Goal: Find specific page/section: Find specific page/section

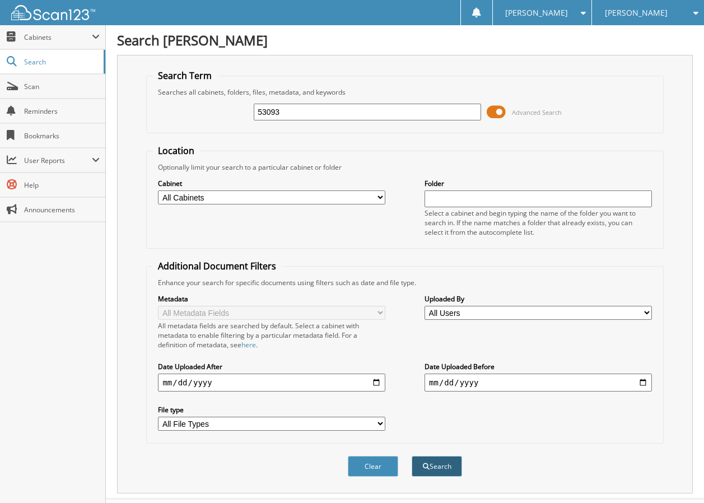
type input "53093"
click at [430, 466] on button "Search" at bounding box center [437, 466] width 50 height 21
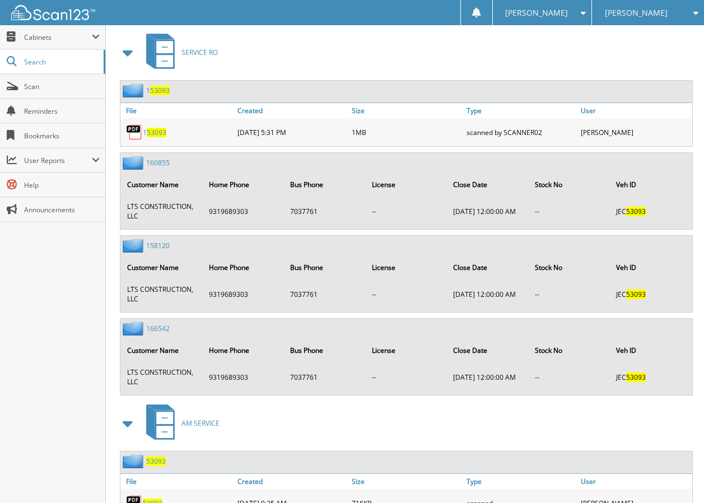
scroll to position [672, 0]
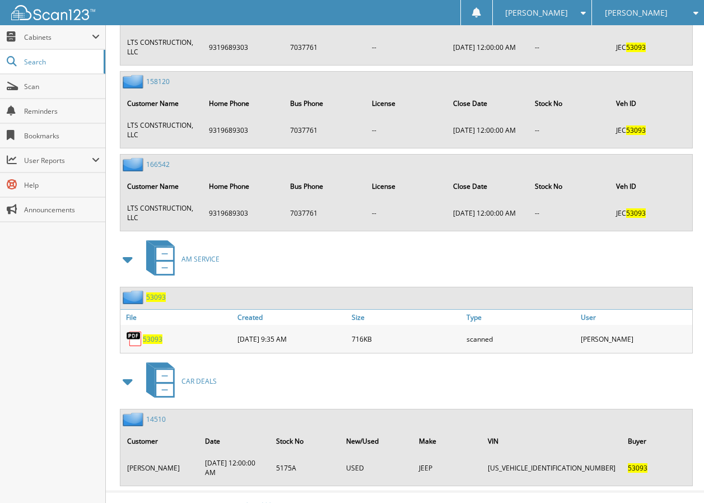
click at [153, 338] on span "53093" at bounding box center [153, 339] width 20 height 10
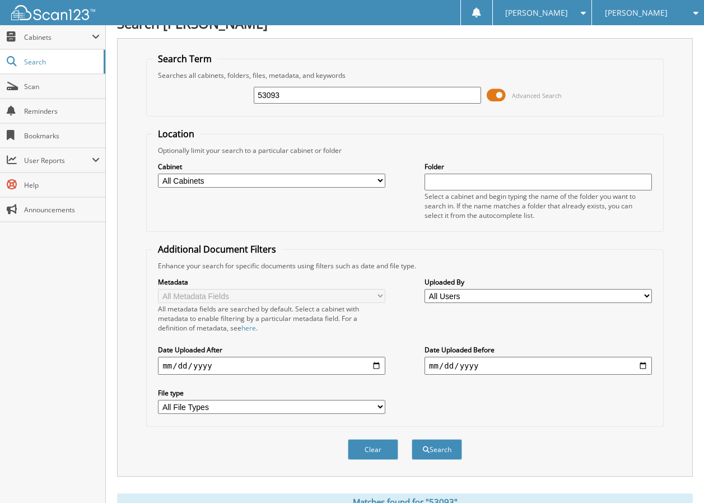
scroll to position [0, 0]
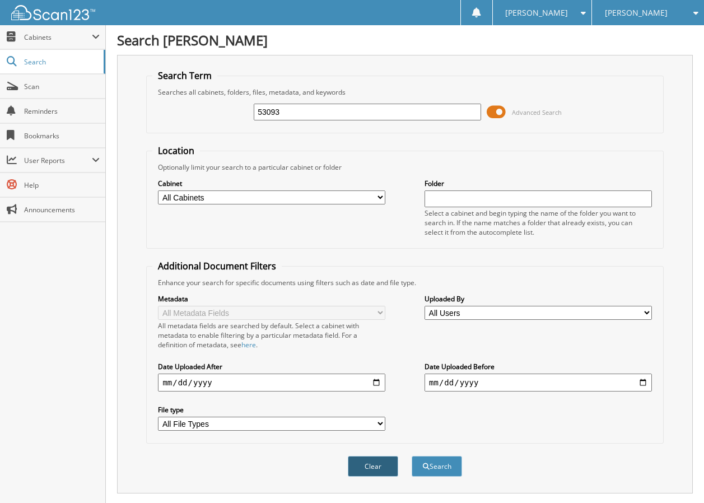
click at [383, 466] on button "Clear" at bounding box center [373, 466] width 50 height 21
click at [272, 114] on input "text" at bounding box center [367, 112] width 227 height 17
type input "53088"
click at [426, 464] on span "submit" at bounding box center [426, 466] width 7 height 7
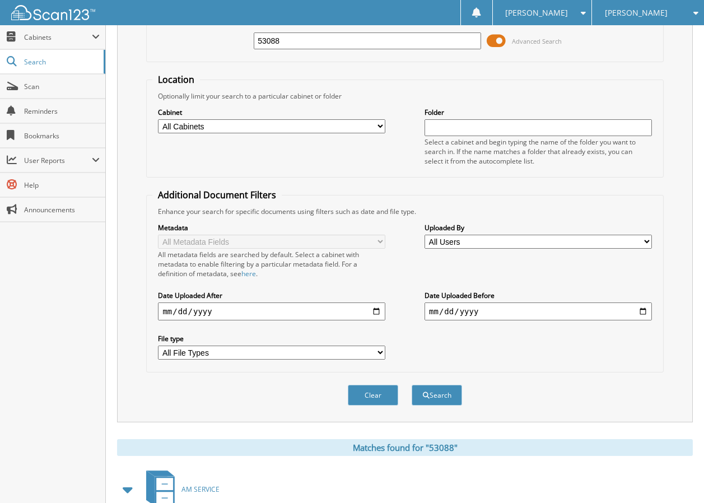
scroll to position [392, 0]
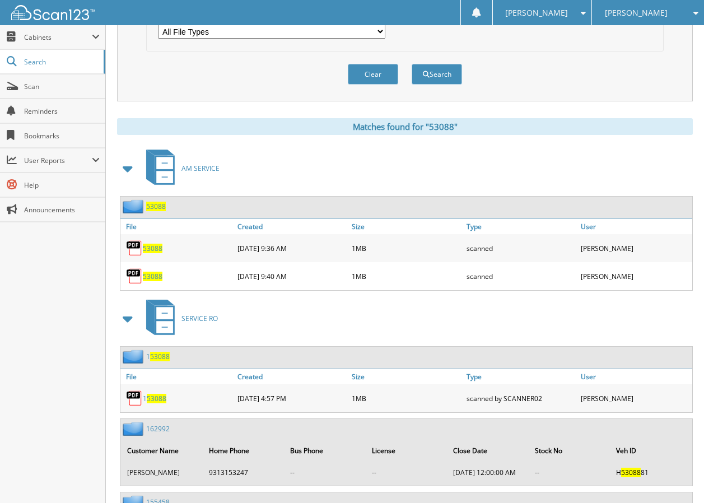
click at [146, 276] on span "53088" at bounding box center [153, 277] width 20 height 10
click at [364, 72] on button "Clear" at bounding box center [373, 74] width 50 height 21
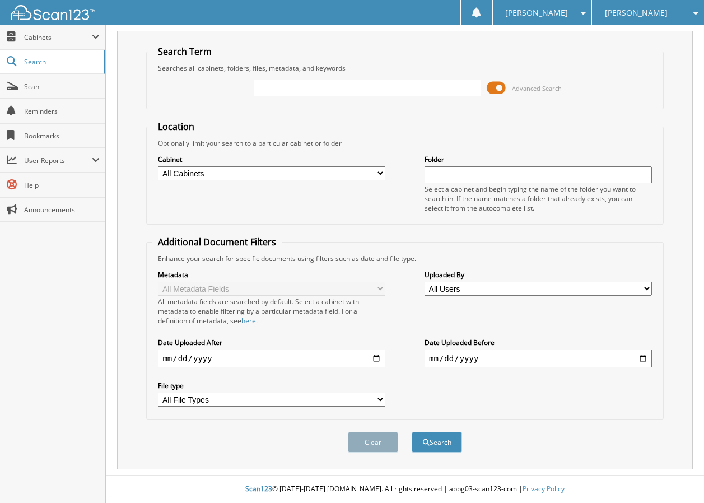
scroll to position [25, 0]
